Goal: Task Accomplishment & Management: Use online tool/utility

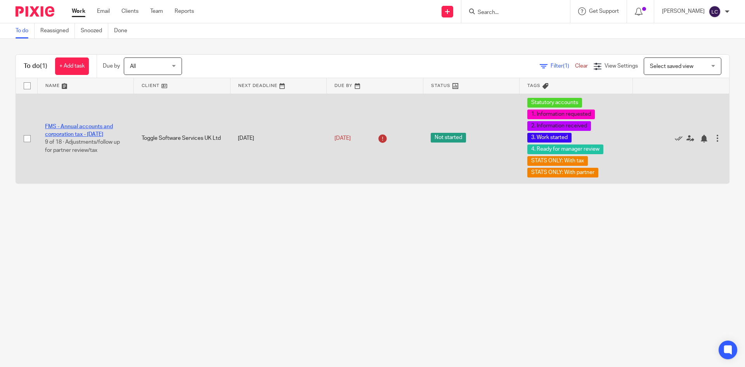
click at [90, 130] on link "FMS - Annual accounts and corporation tax - [DATE]" at bounding box center [79, 130] width 68 height 13
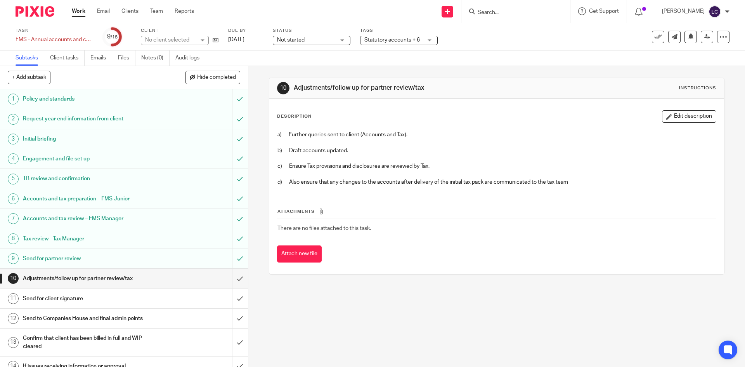
click at [93, 182] on h1 "TB review and confirmation" at bounding box center [90, 179] width 134 height 12
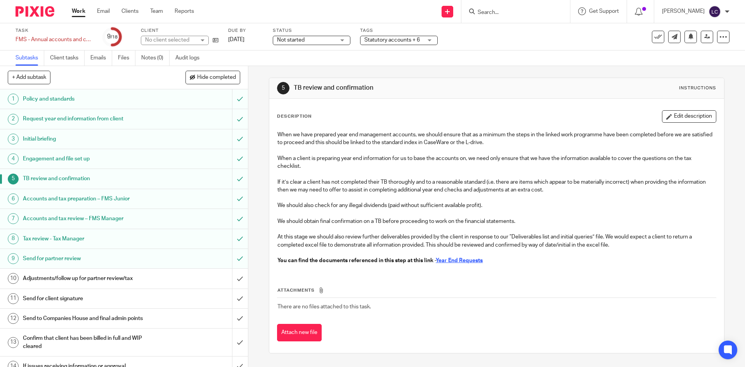
click at [468, 260] on u "Year End Requests" at bounding box center [459, 260] width 47 height 5
click at [99, 196] on h1 "Accounts and tax preparation – FMS Junior" at bounding box center [90, 199] width 134 height 12
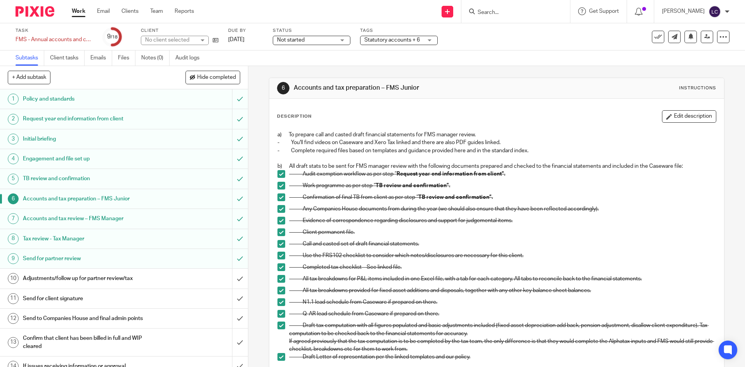
click at [92, 159] on h1 "Engagement and file set up" at bounding box center [90, 159] width 134 height 12
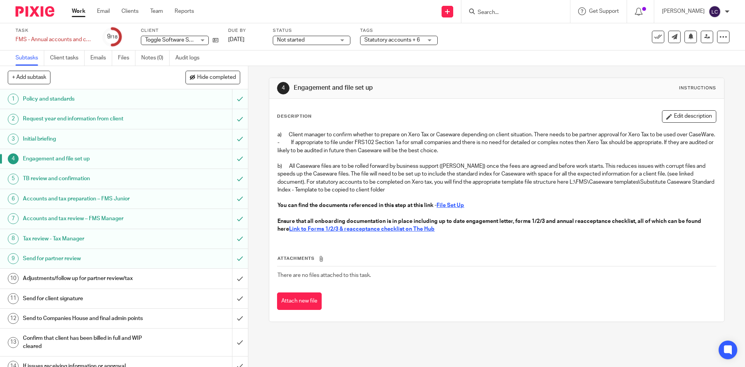
click at [441, 208] on u "File Set Up" at bounding box center [450, 204] width 28 height 5
click at [66, 197] on h1 "Accounts and tax preparation – FMS Junior" at bounding box center [90, 199] width 134 height 12
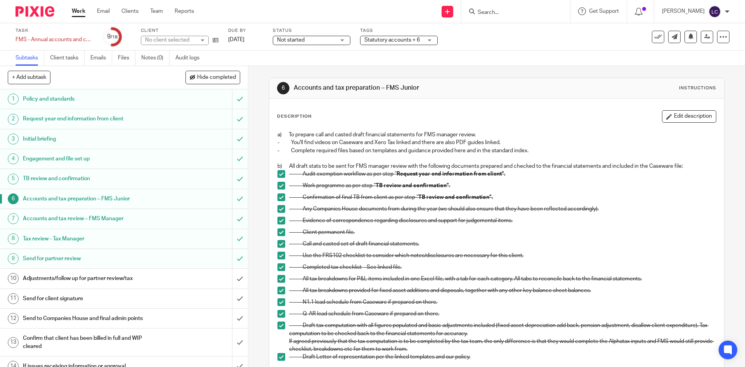
scroll to position [198, 0]
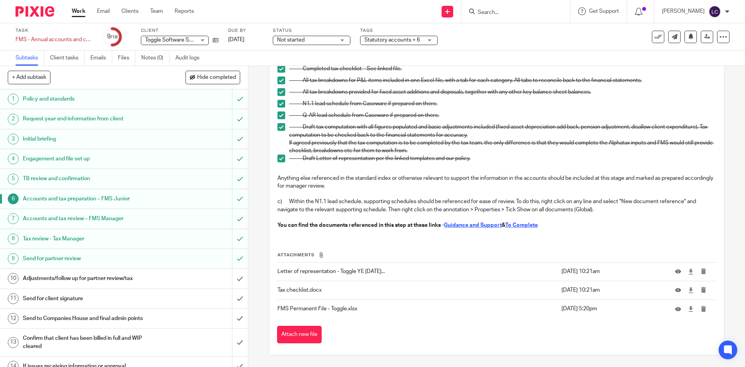
click at [526, 225] on u "To Complete" at bounding box center [521, 224] width 33 height 5
